Goal: Check status: Check status

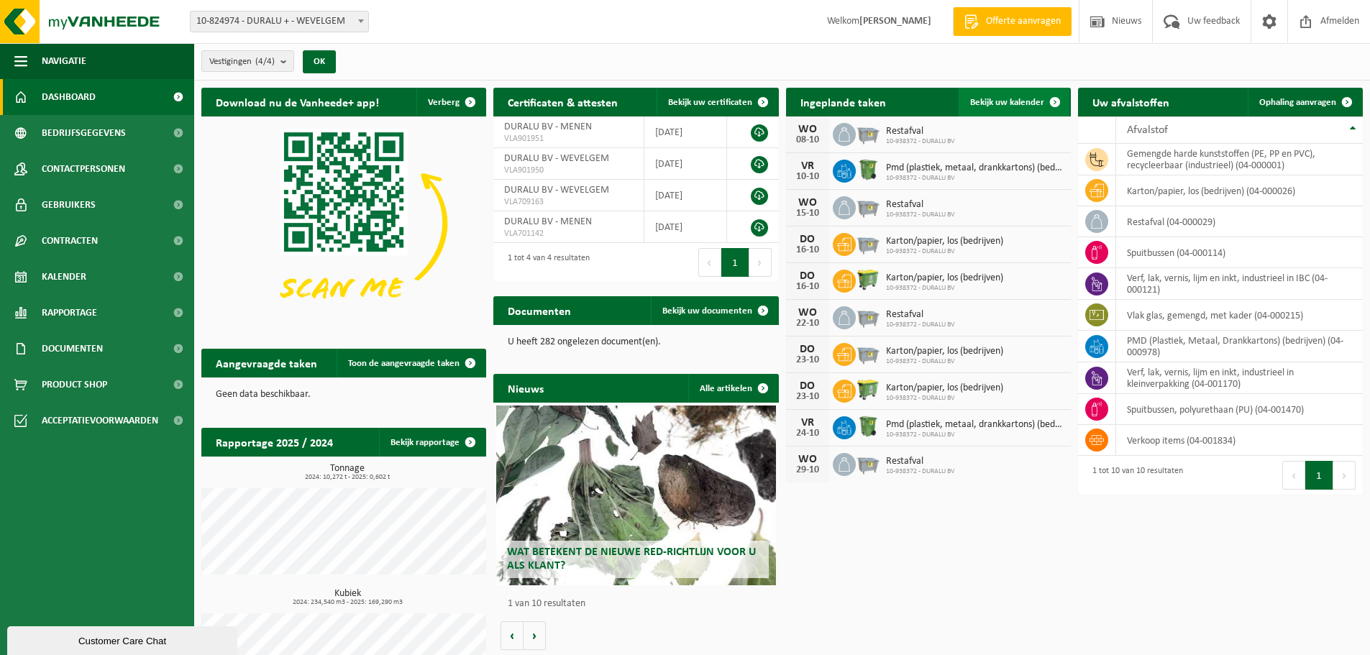
click at [1021, 104] on span "Bekijk uw kalender" at bounding box center [1007, 102] width 74 height 9
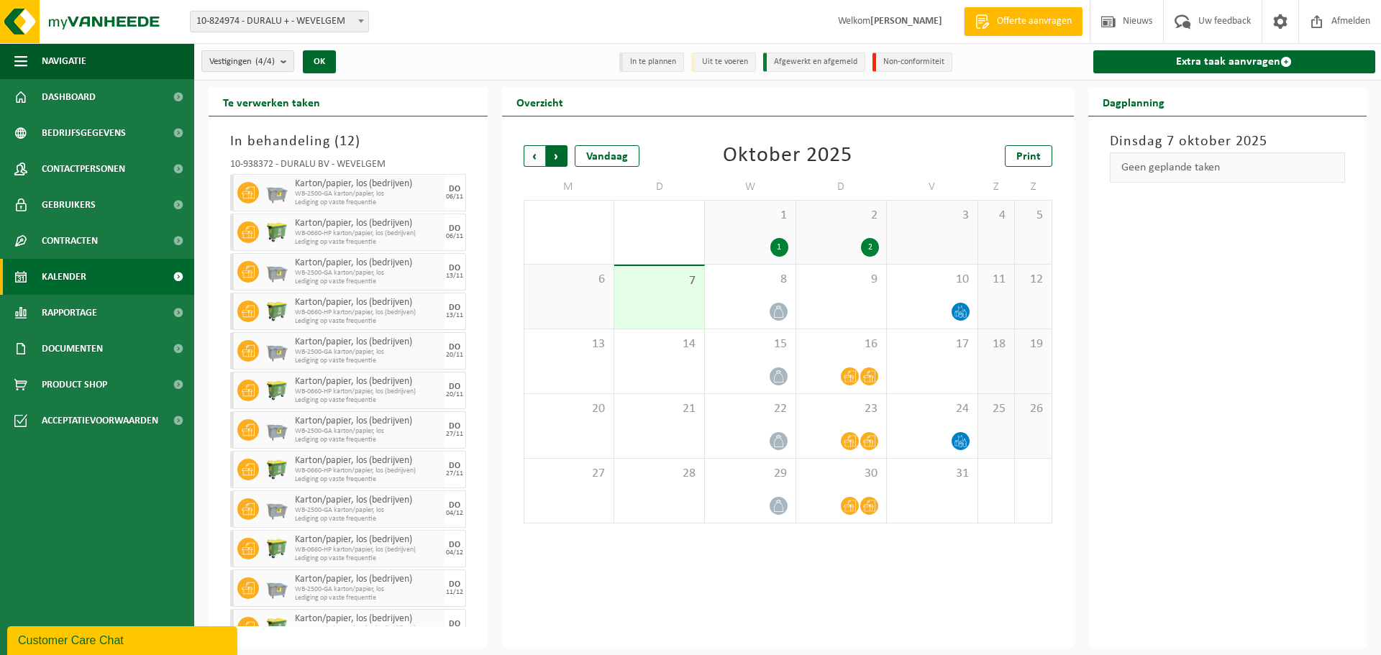
click at [527, 151] on span "Vorige" at bounding box center [534, 156] width 22 height 22
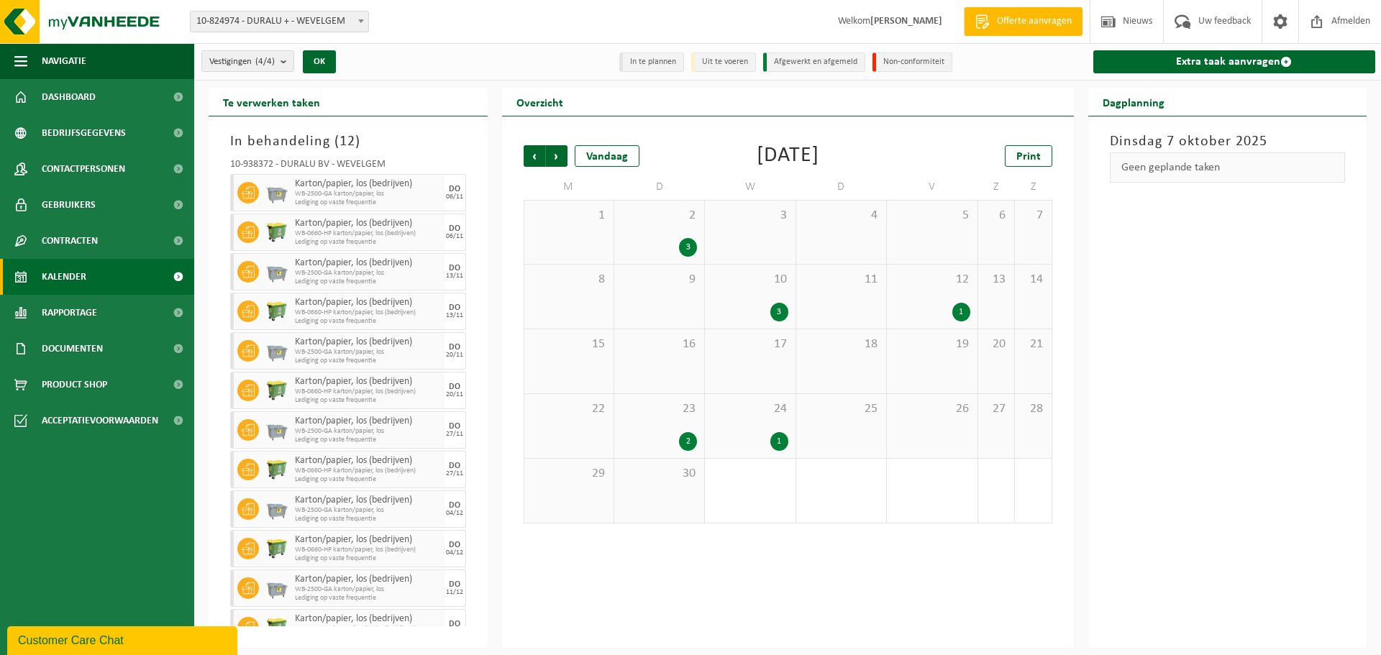
click at [928, 426] on div "26" at bounding box center [932, 426] width 90 height 64
click at [784, 439] on div "1" at bounding box center [779, 441] width 18 height 19
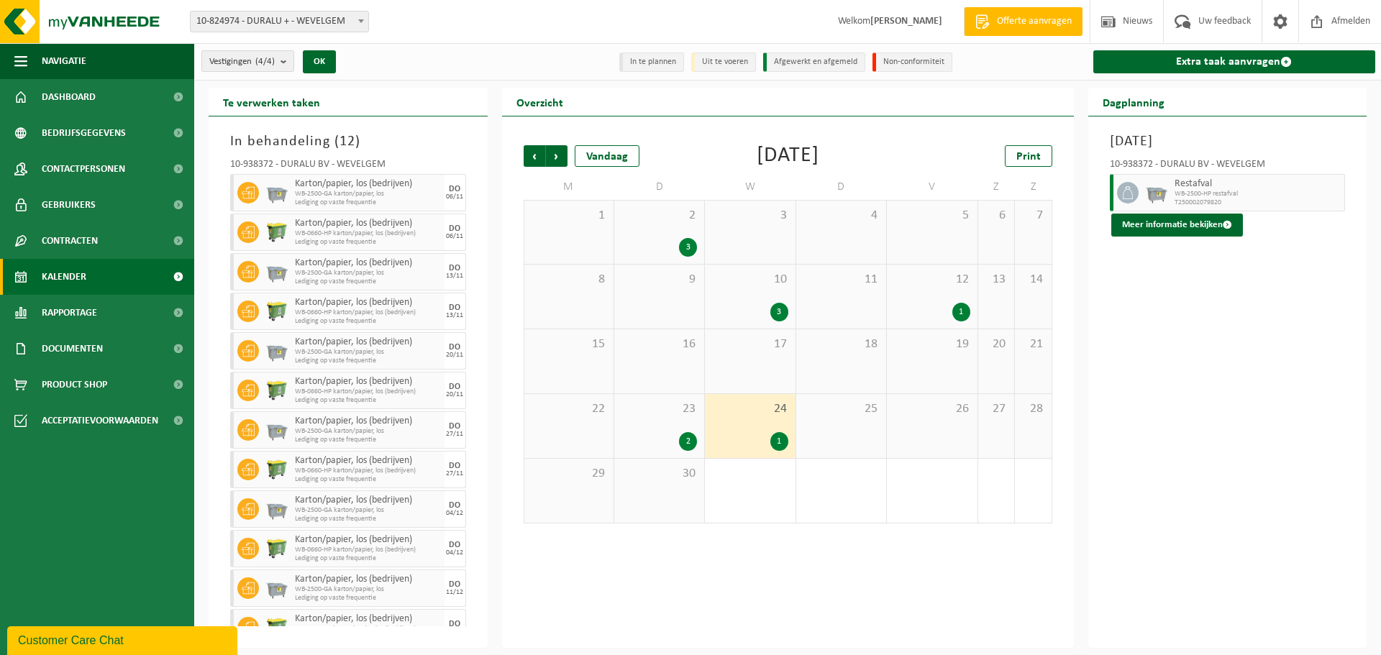
click at [690, 444] on div "2" at bounding box center [688, 441] width 18 height 19
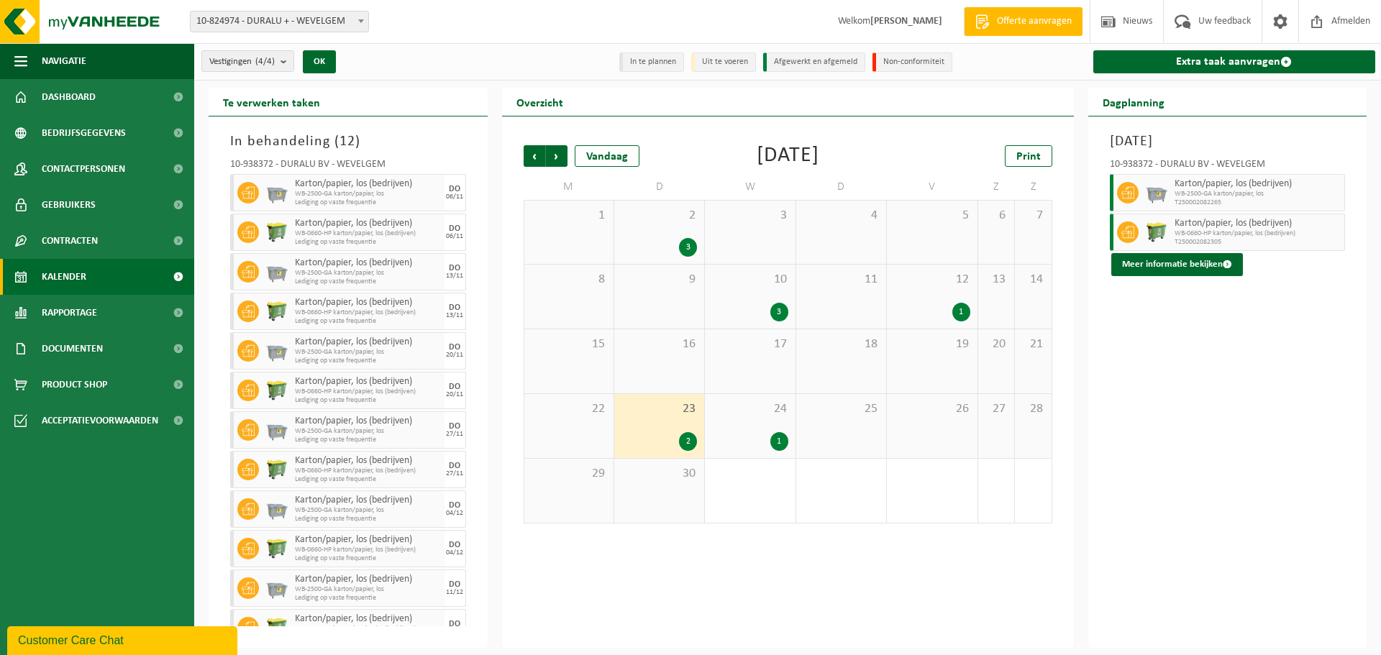
click at [846, 434] on div "25" at bounding box center [841, 426] width 90 height 64
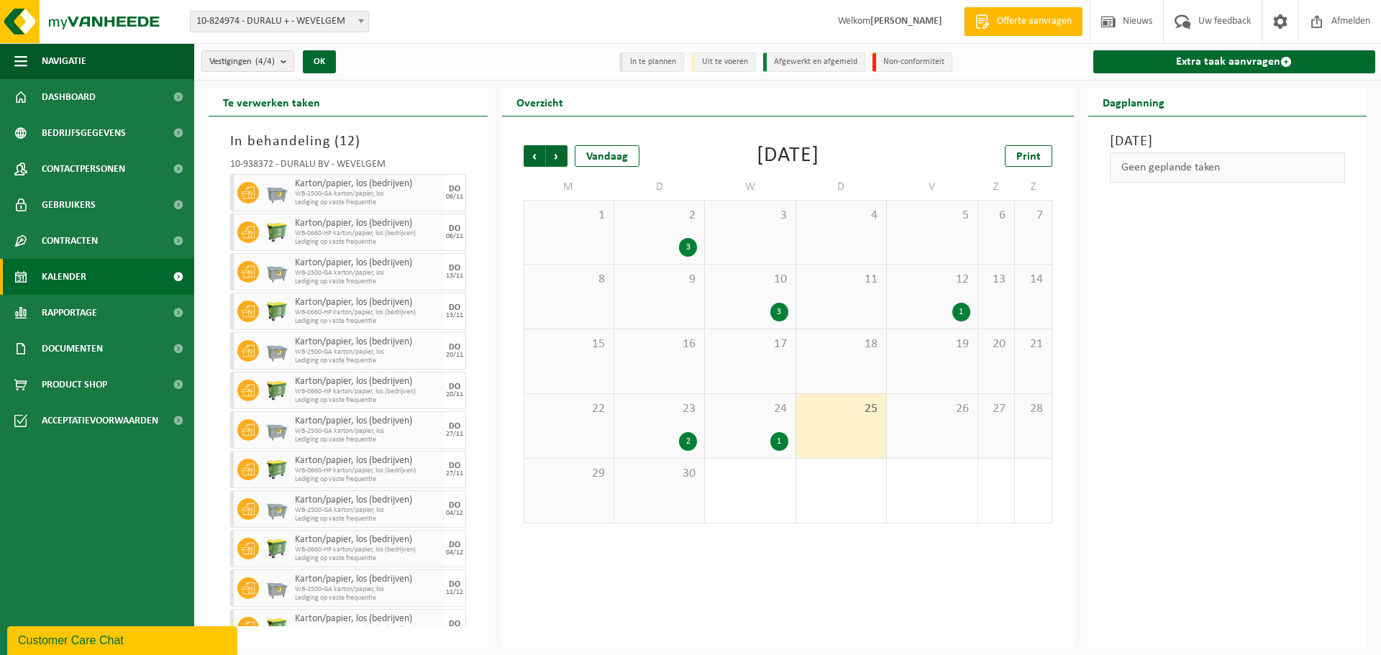
click at [926, 444] on div "26" at bounding box center [932, 426] width 90 height 64
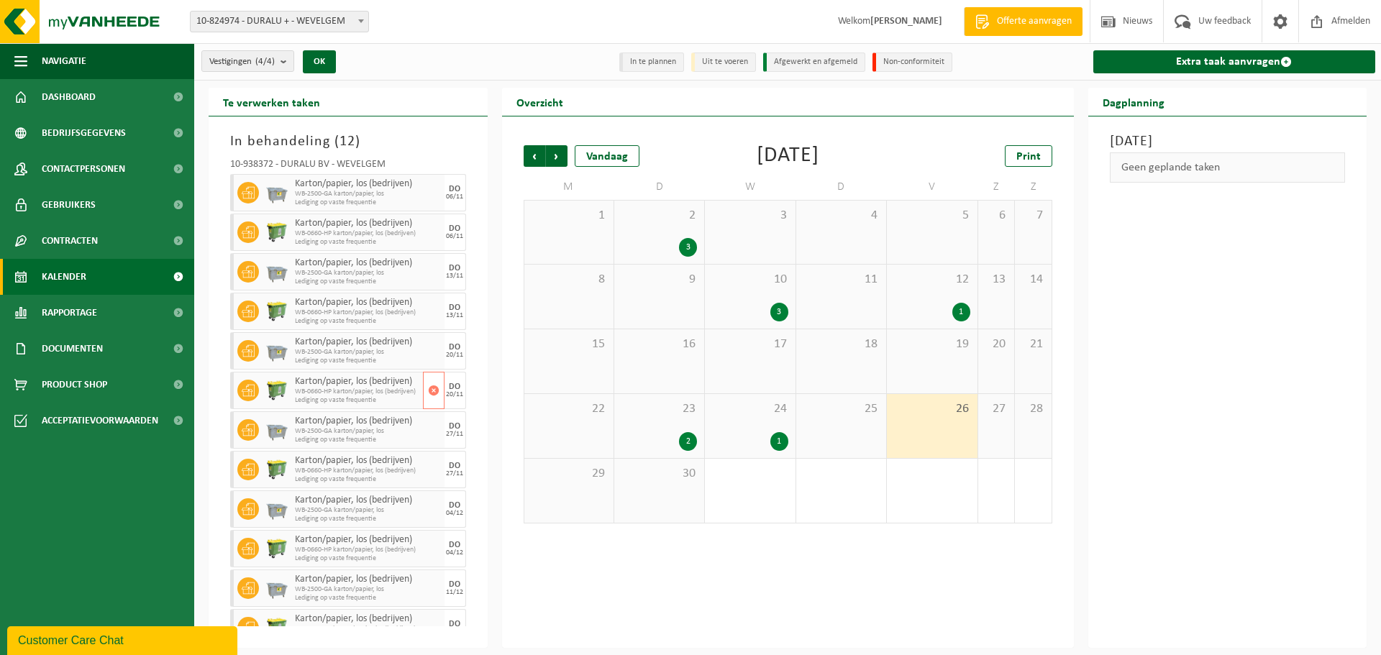
scroll to position [22, 0]
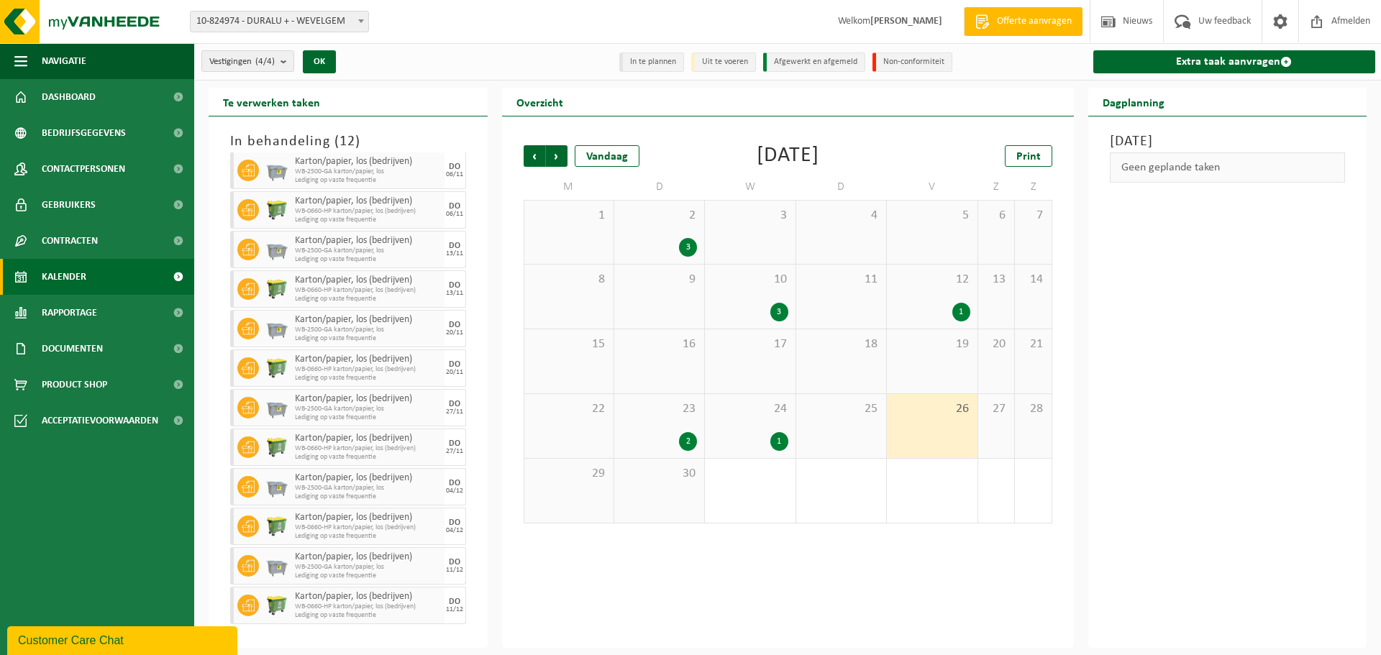
click at [1166, 413] on div "[DATE] Geen geplande taken" at bounding box center [1227, 381] width 279 height 531
